Goal: Check status

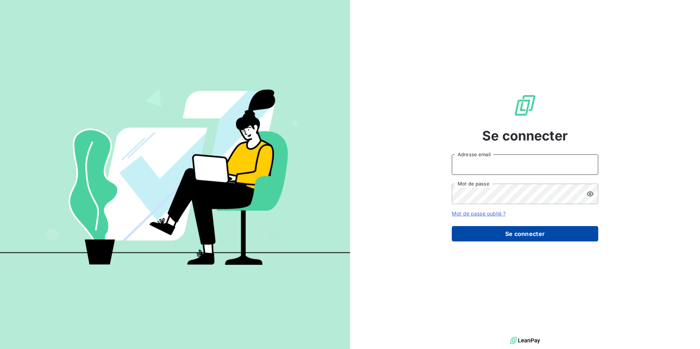
type input "[EMAIL_ADDRESS][DOMAIN_NAME]"
click at [508, 234] on button "Se connecter" at bounding box center [525, 233] width 146 height 15
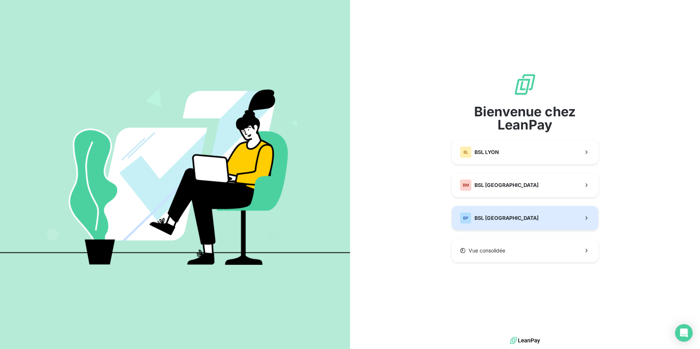
click at [529, 218] on button "BP BSL [GEOGRAPHIC_DATA]" at bounding box center [525, 218] width 146 height 24
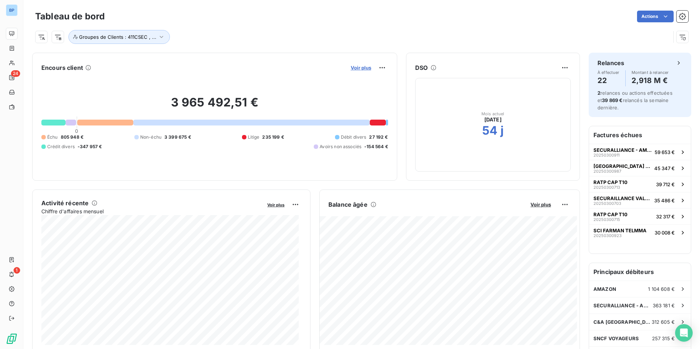
click at [363, 68] on span "Voir plus" at bounding box center [361, 68] width 20 height 6
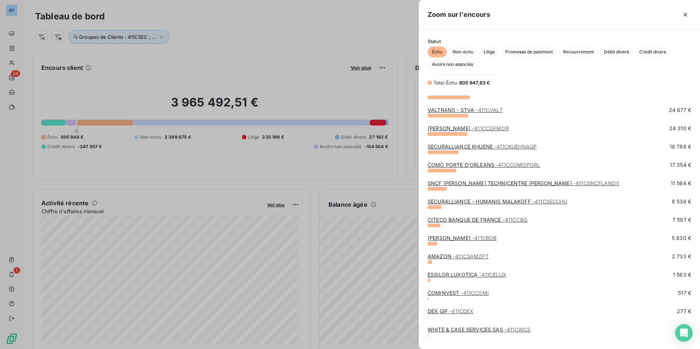
scroll to position [166, 0]
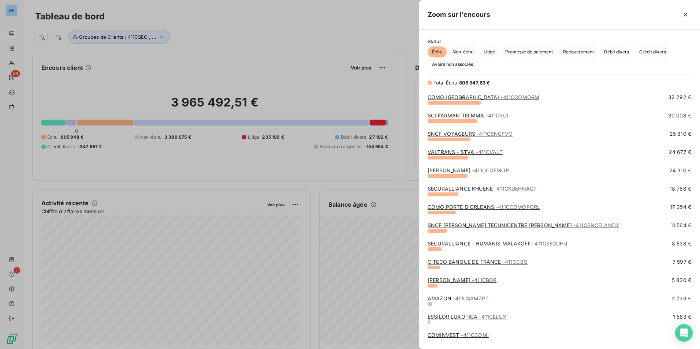
click at [485, 169] on span "- 411CCOFMOR" at bounding box center [490, 170] width 37 height 6
